Goal: Task Accomplishment & Management: Manage account settings

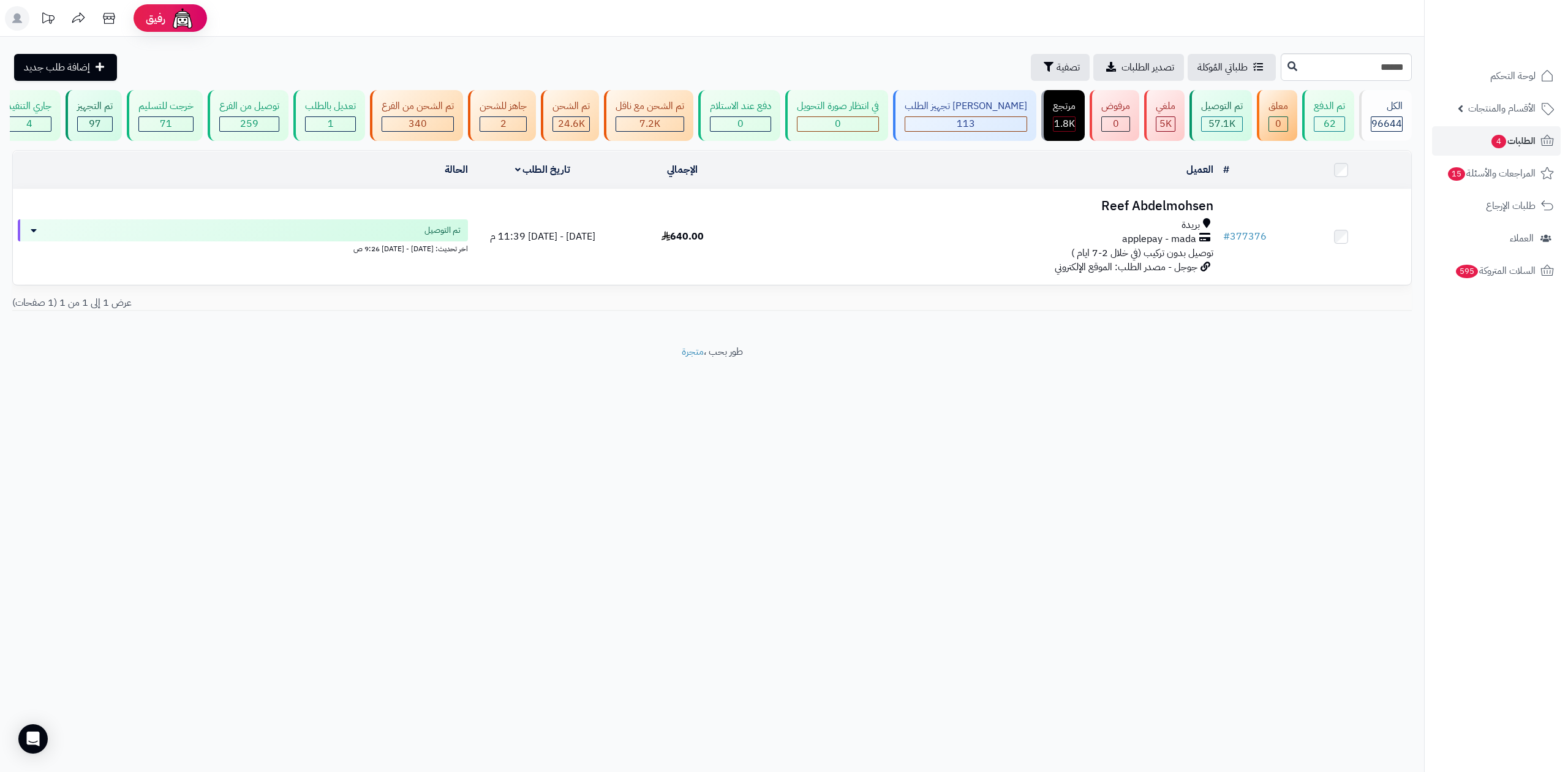
click at [1167, 182] on td "العميل الاجراءات تحديث حالة الطلبات تحضير الطلبات إصدار بوليصة الشحنة للطلب طبا…" at bounding box center [985, 170] width 466 height 38
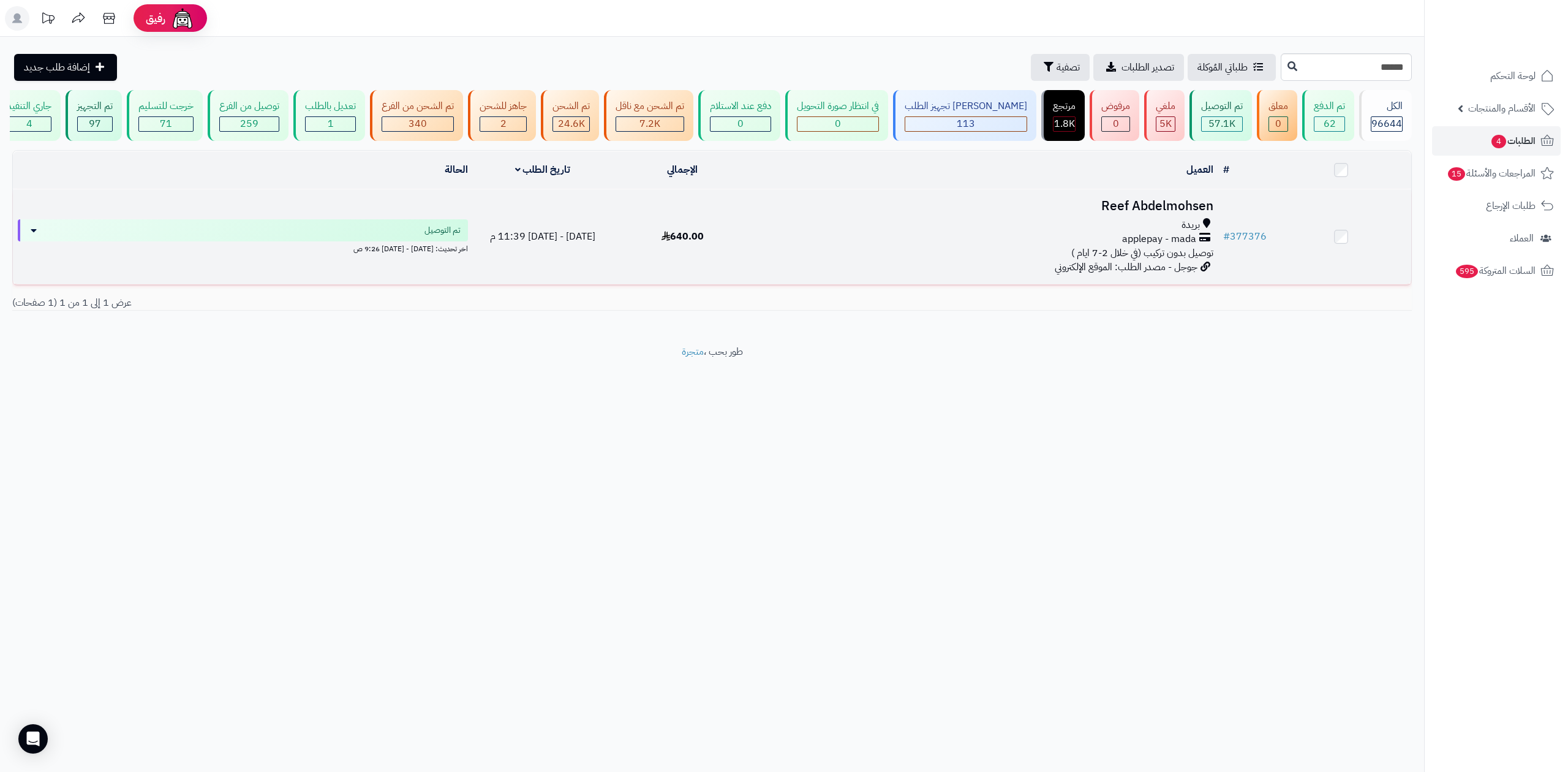
click at [1162, 207] on h3 "Reef Abdelmohsen" at bounding box center [985, 206] width 456 height 14
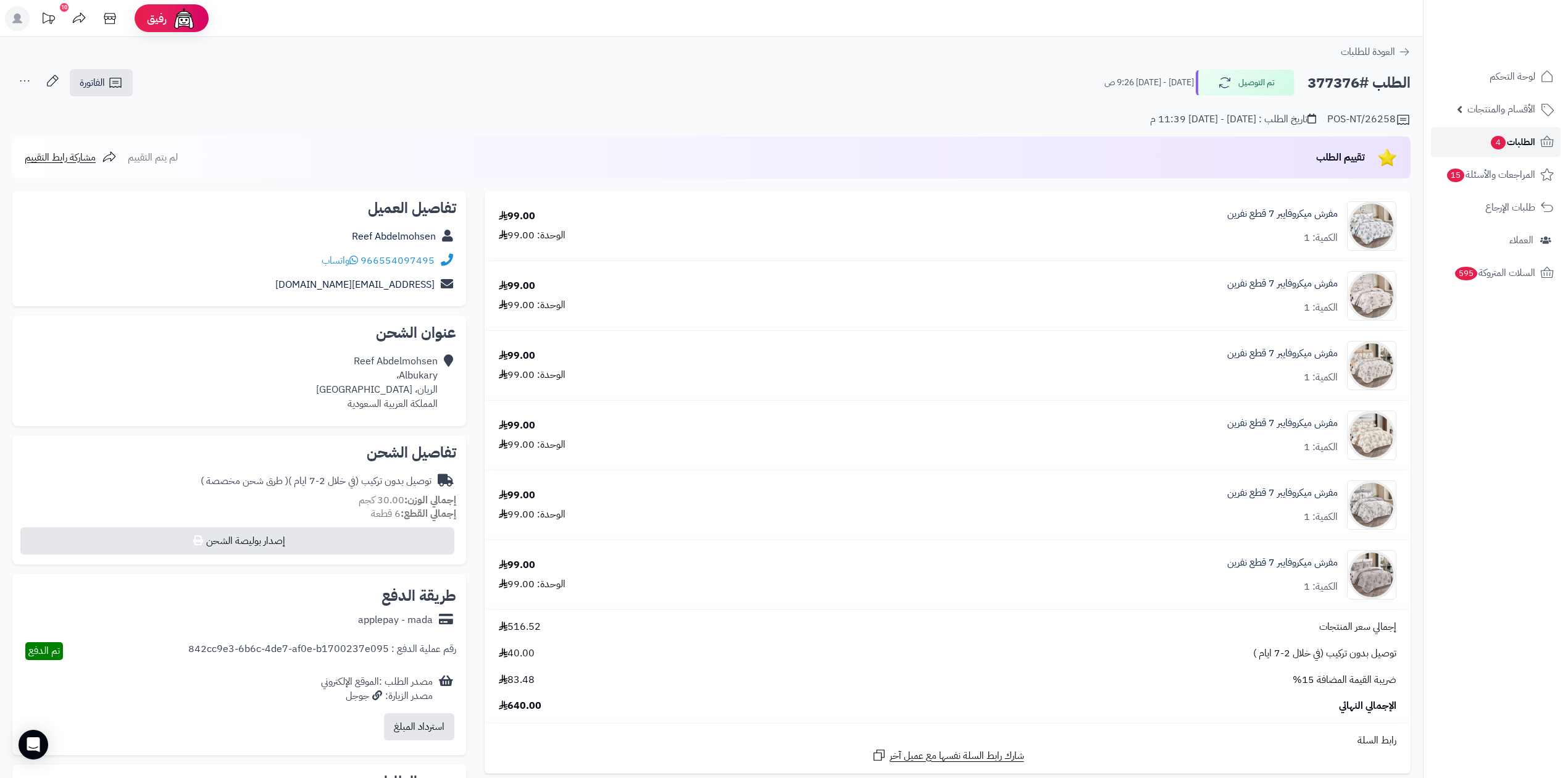
click at [1433, 143] on link "الطلبات 4" at bounding box center [1496, 142] width 129 height 29
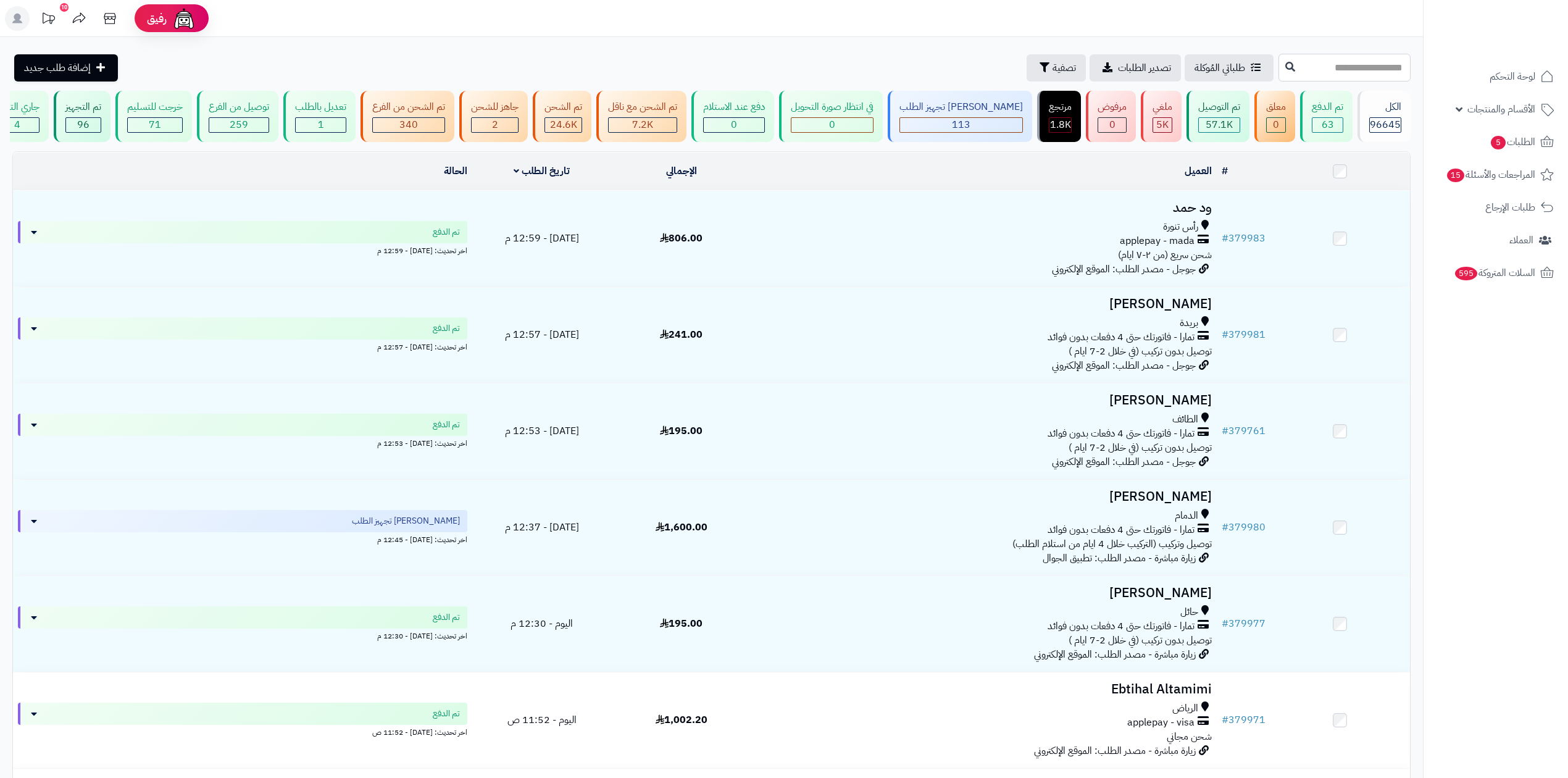
click at [1305, 76] on input "text" at bounding box center [1344, 67] width 132 height 27
type input "******"
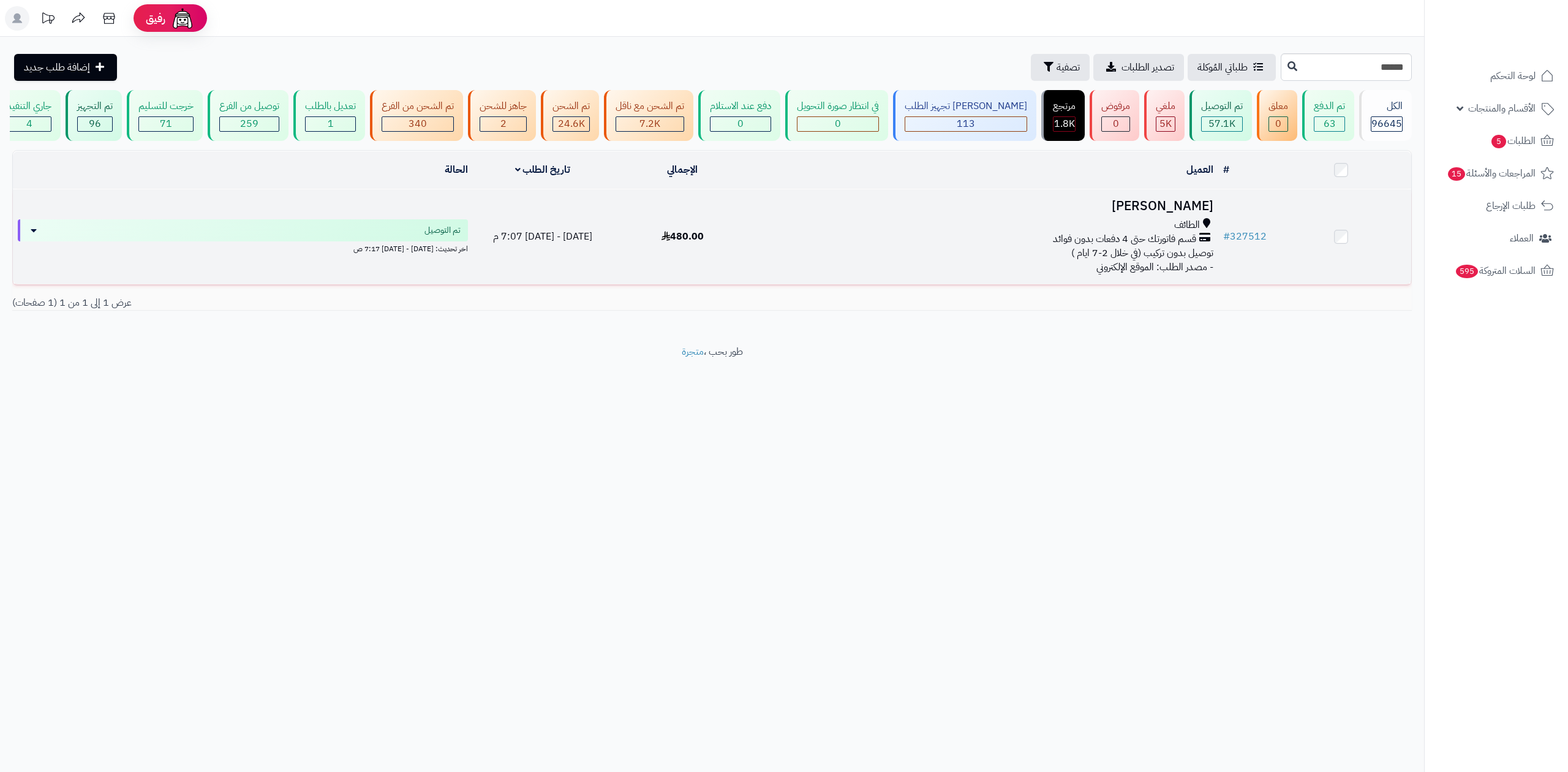
click at [1204, 219] on icon at bounding box center [1207, 225] width 7 height 14
click at [1198, 199] on h3 "مران العتيبي" at bounding box center [985, 206] width 456 height 14
